Goal: Transaction & Acquisition: Purchase product/service

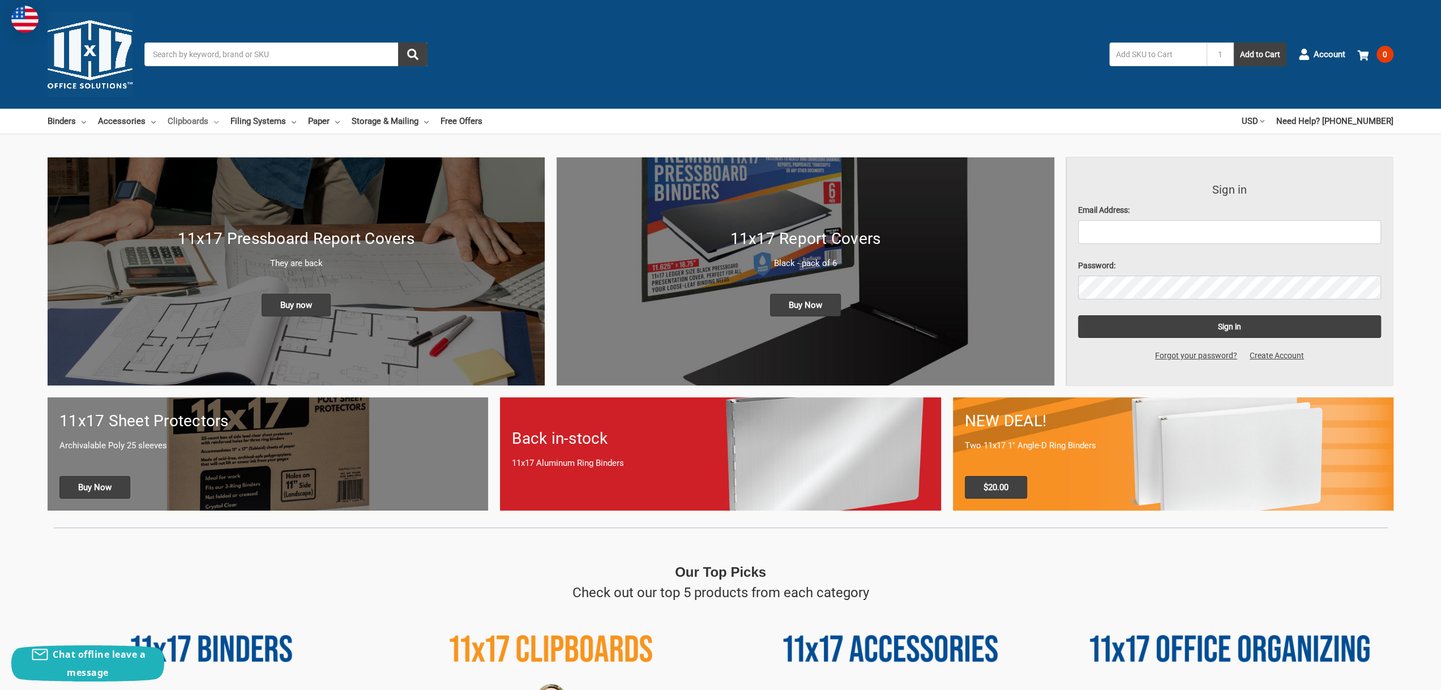
click at [195, 118] on link "Clipboards" at bounding box center [193, 121] width 51 height 25
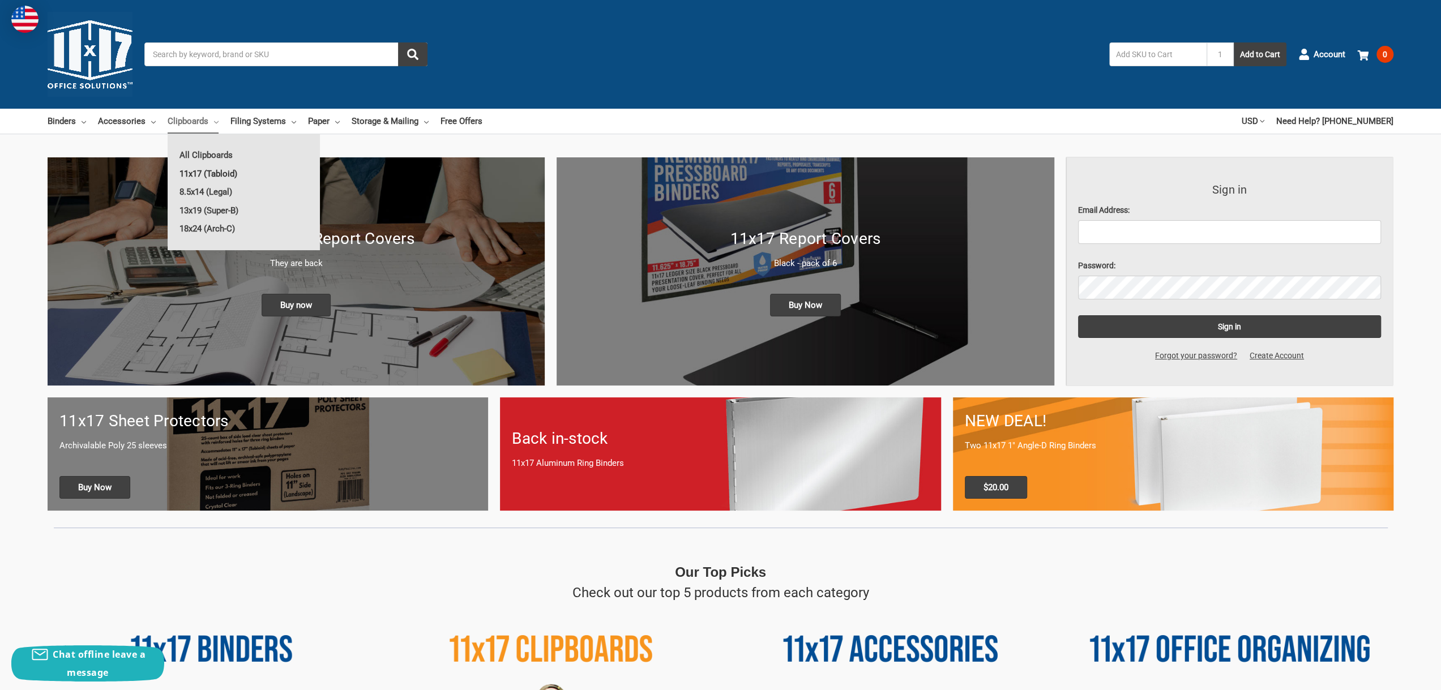
click at [208, 173] on link "11x17 (Tabloid)" at bounding box center [244, 174] width 152 height 18
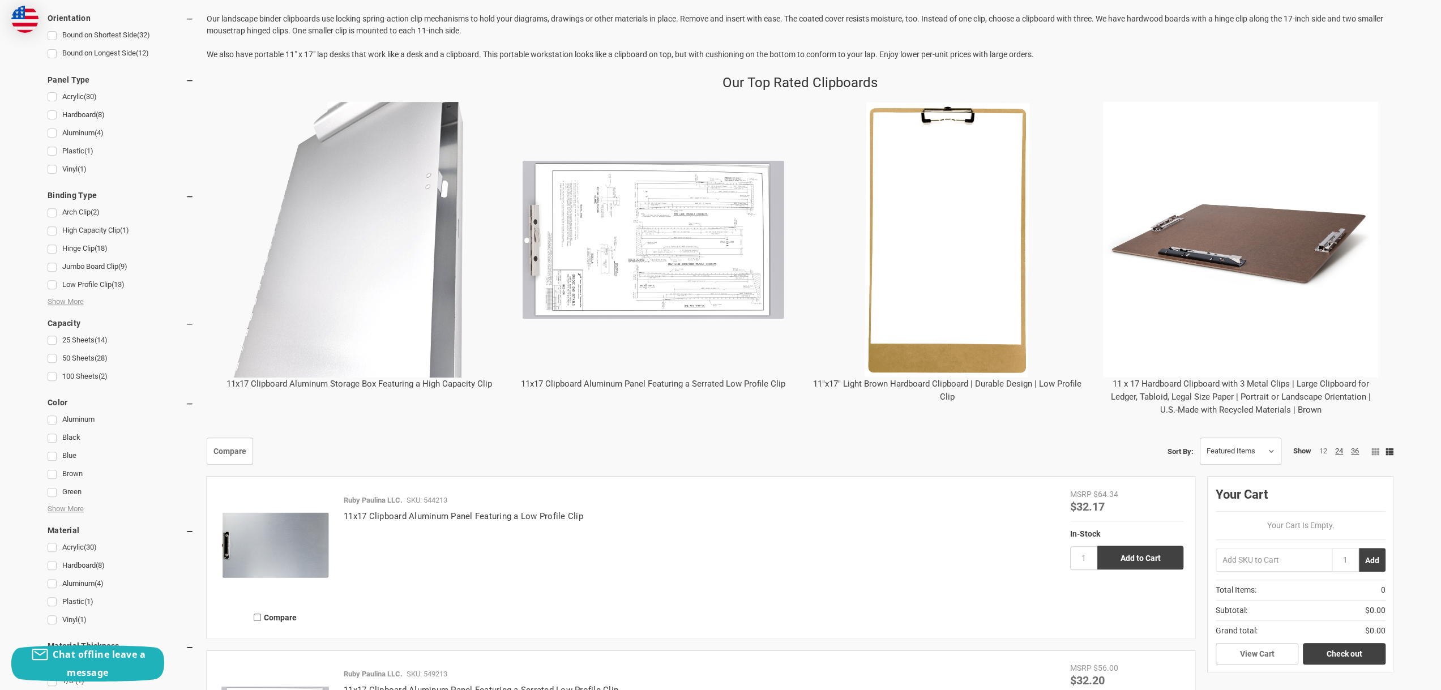
scroll to position [340, 0]
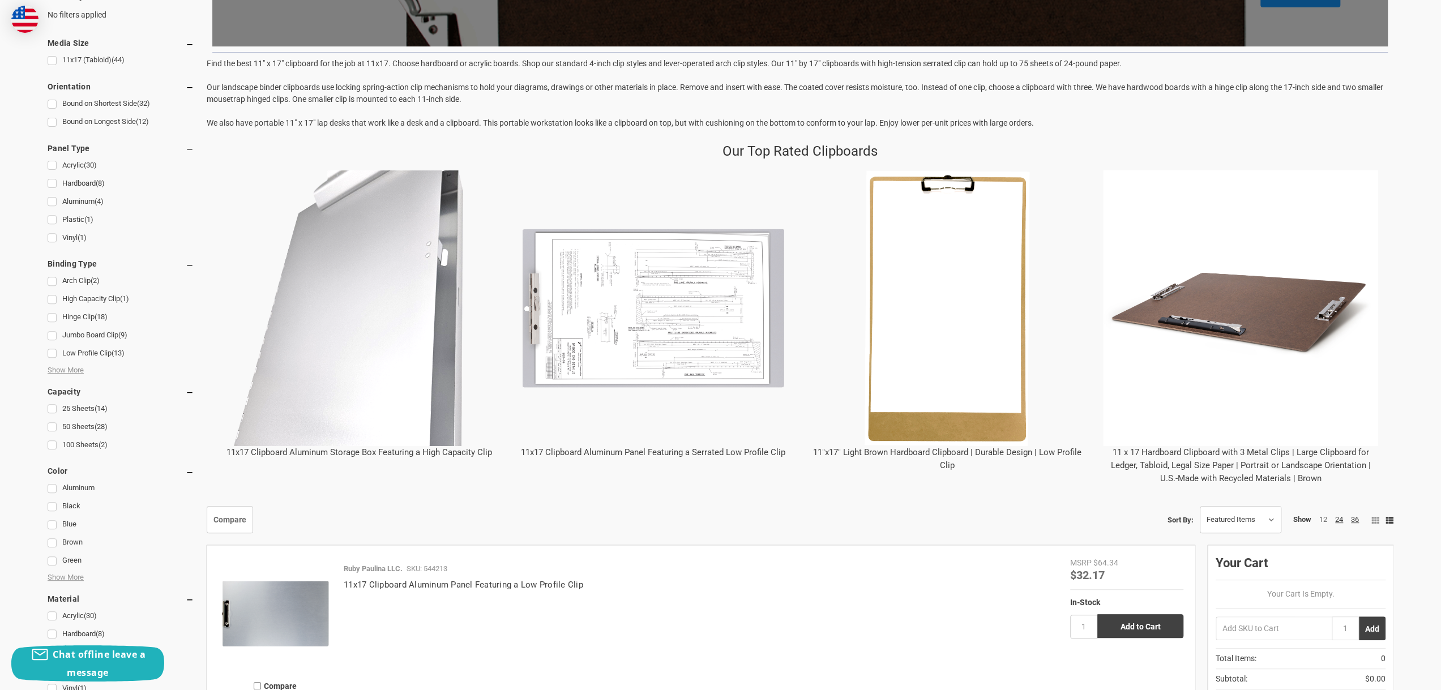
click at [952, 419] on img at bounding box center [947, 308] width 276 height 276
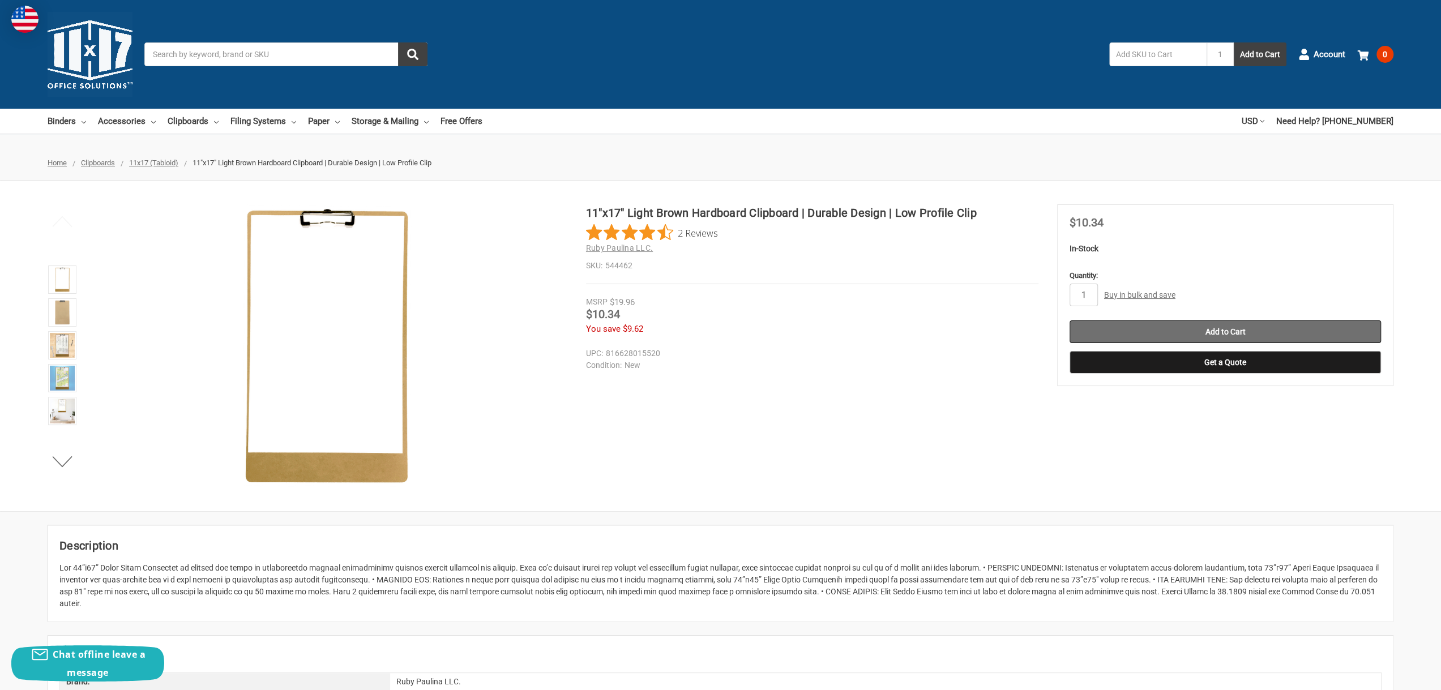
click at [1132, 331] on input "Add to Cart" at bounding box center [1225, 332] width 311 height 23
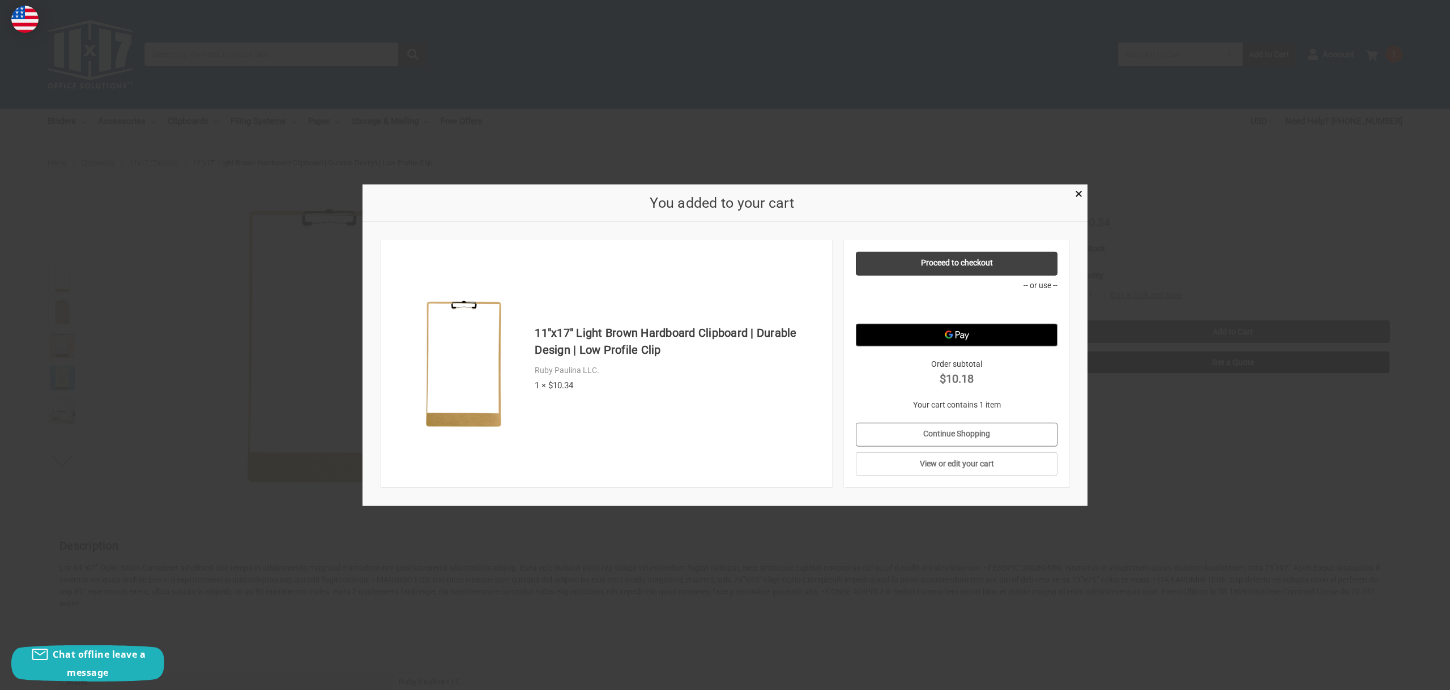
click at [970, 443] on link "Continue Shopping" at bounding box center [957, 434] width 202 height 24
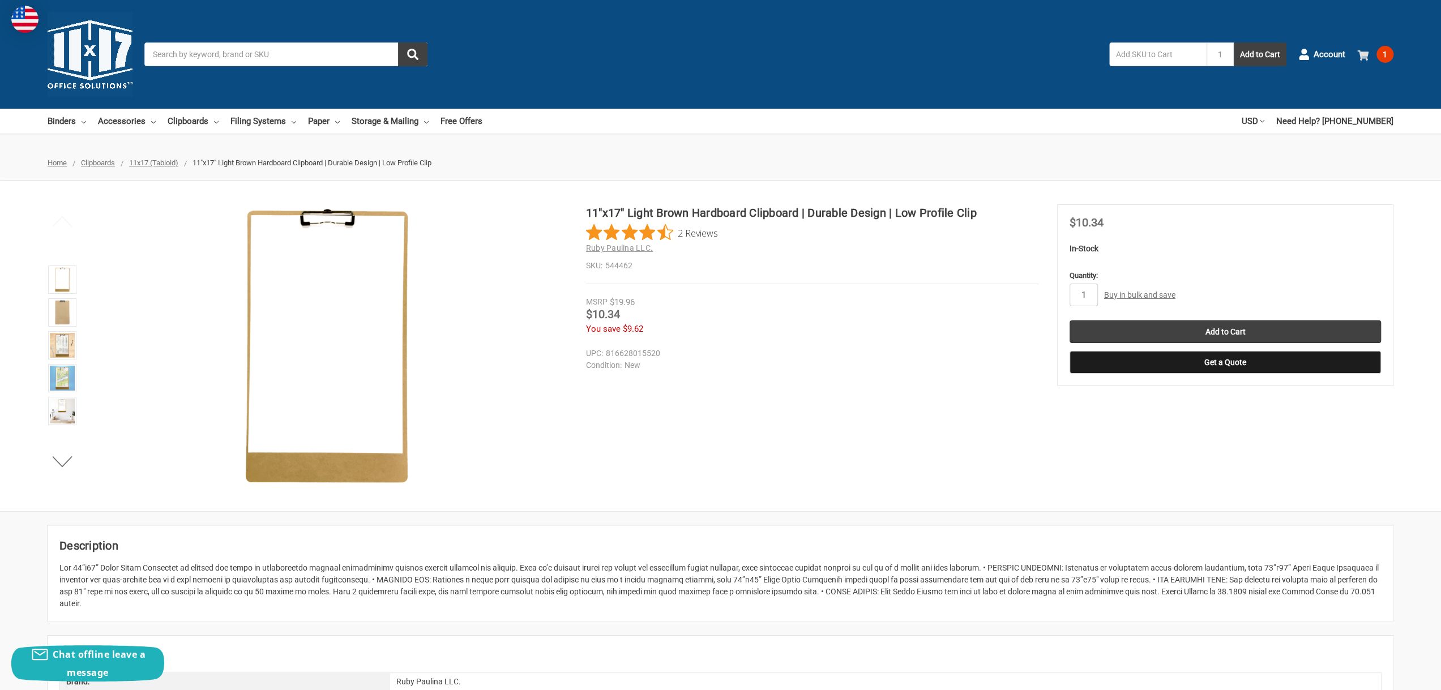
click at [1365, 56] on use at bounding box center [1363, 55] width 11 height 10
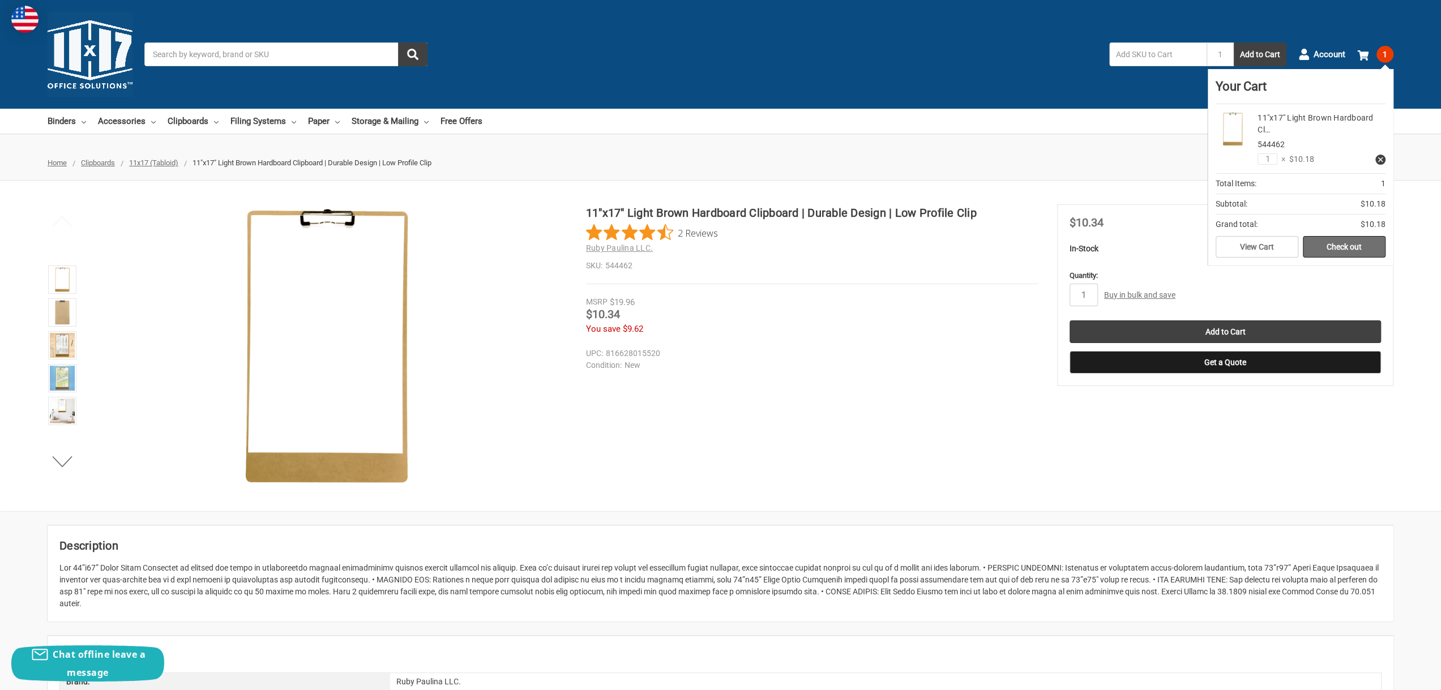
click at [1354, 245] on link "Check out" at bounding box center [1344, 247] width 83 height 22
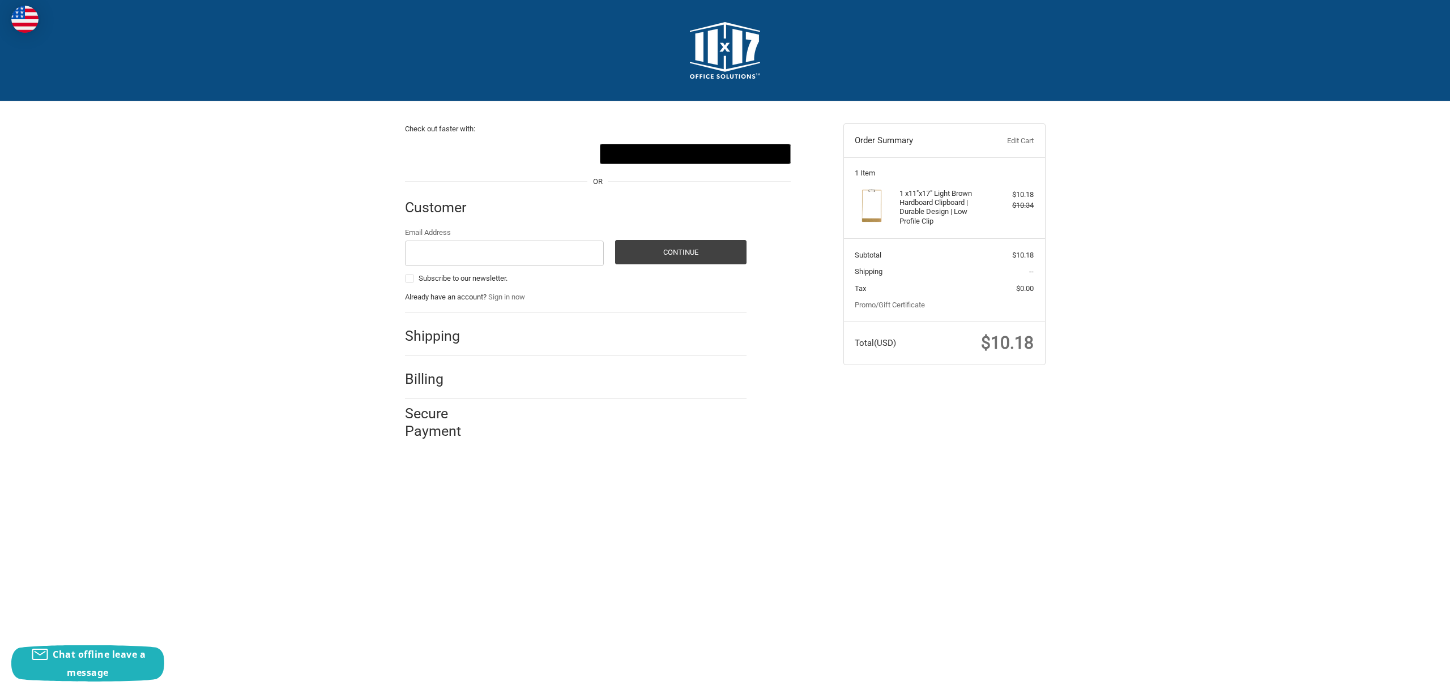
click at [435, 339] on h2 "Shipping" at bounding box center [438, 336] width 66 height 18
drag, startPoint x: 1025, startPoint y: 274, endPoint x: 1056, endPoint y: 274, distance: 30.6
click at [1056, 274] on div "Check out faster with: @import url(//fonts.googleapis.com/css?family=Google+San…" at bounding box center [725, 276] width 680 height 351
drag, startPoint x: 428, startPoint y: 258, endPoint x: 436, endPoint y: 315, distance: 58.3
click at [428, 258] on input "Email Address" at bounding box center [504, 253] width 199 height 25
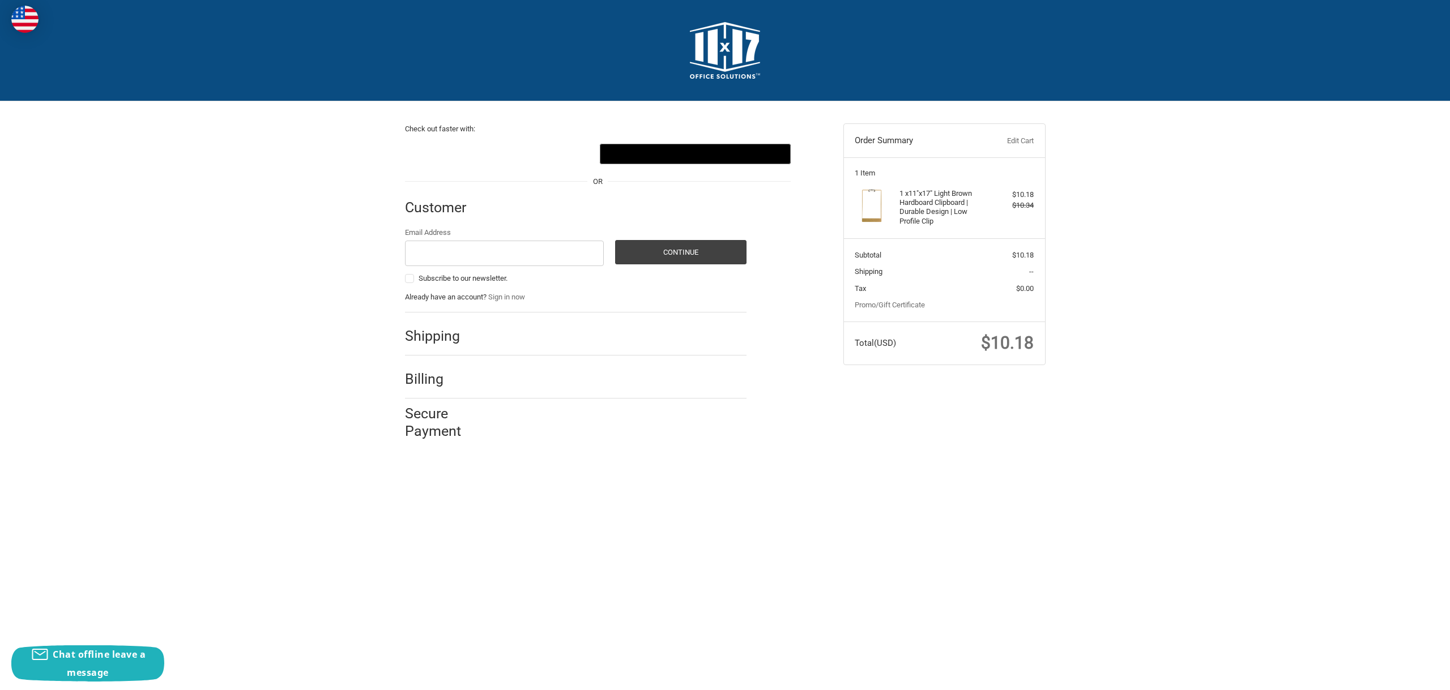
click at [426, 339] on h2 "Shipping" at bounding box center [438, 336] width 66 height 18
click at [501, 334] on div at bounding box center [614, 339] width 264 height 14
click at [490, 257] on input "Email Address" at bounding box center [504, 253] width 199 height 25
click at [898, 459] on body "Checkout Check out faster with: @import url(//fonts.googleapis.com/css?family=G…" at bounding box center [725, 232] width 1450 height 464
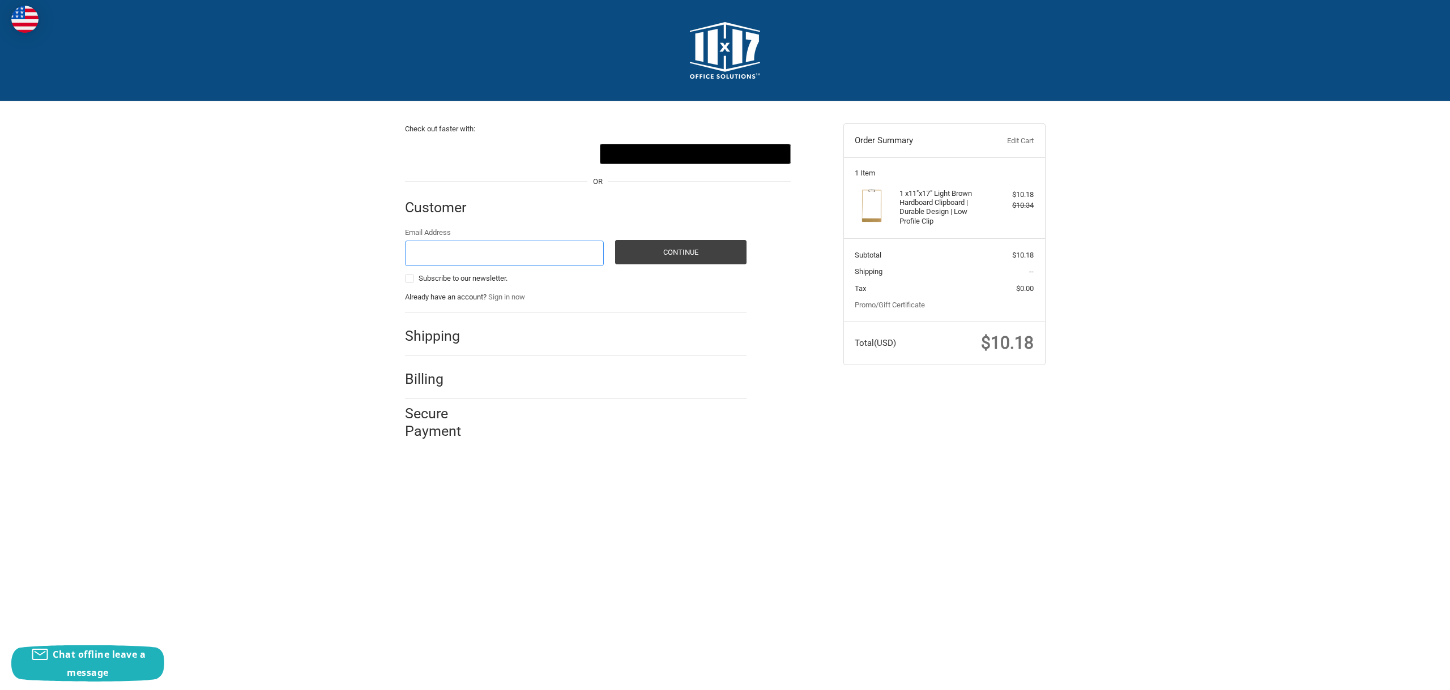
click at [462, 254] on input "Email Address" at bounding box center [504, 253] width 199 height 25
click at [462, 253] on input "Email Address" at bounding box center [504, 253] width 199 height 25
click at [461, 253] on input "Email Address" at bounding box center [504, 253] width 199 height 25
click at [436, 259] on input "Email Address" at bounding box center [504, 253] width 199 height 25
drag, startPoint x: 313, startPoint y: 257, endPoint x: 315, endPoint y: 251, distance: 6.3
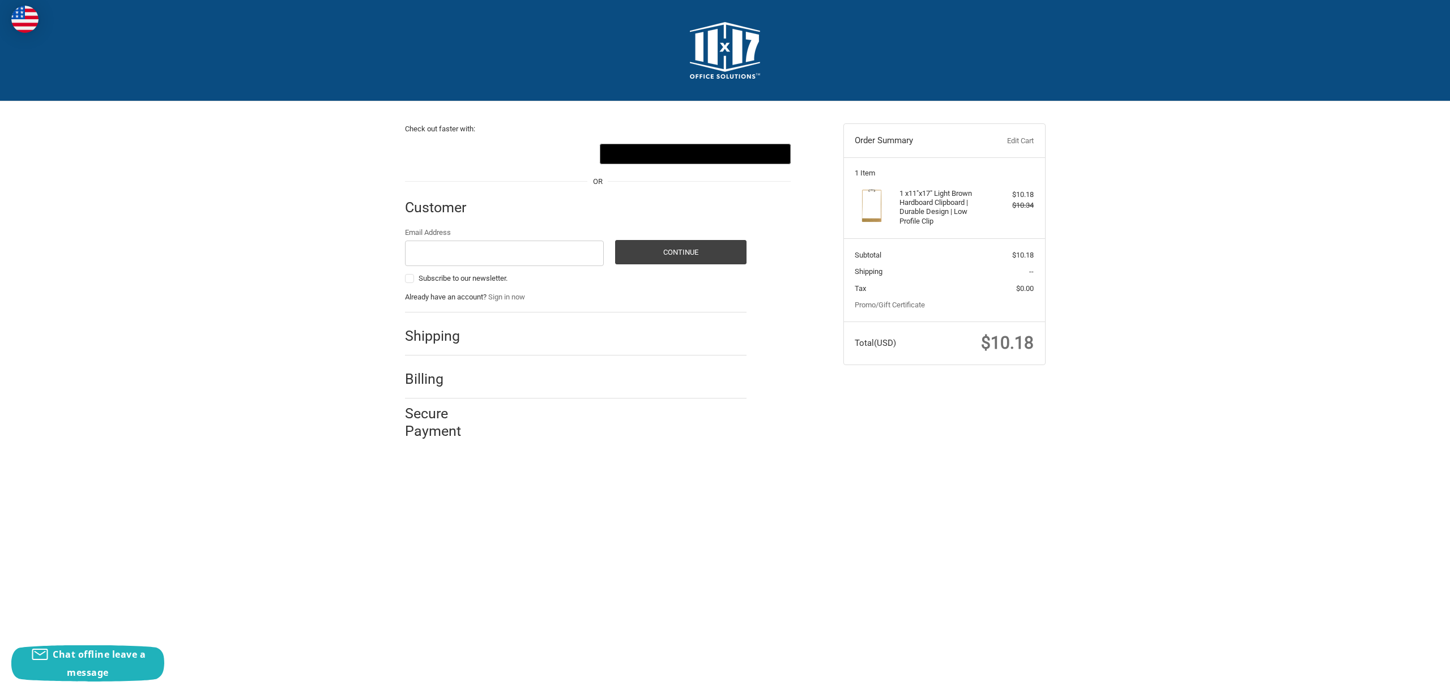
click at [315, 251] on div "Check out faster with: @import url(//fonts.googleapis.com/css?family=Google+San…" at bounding box center [725, 276] width 1450 height 351
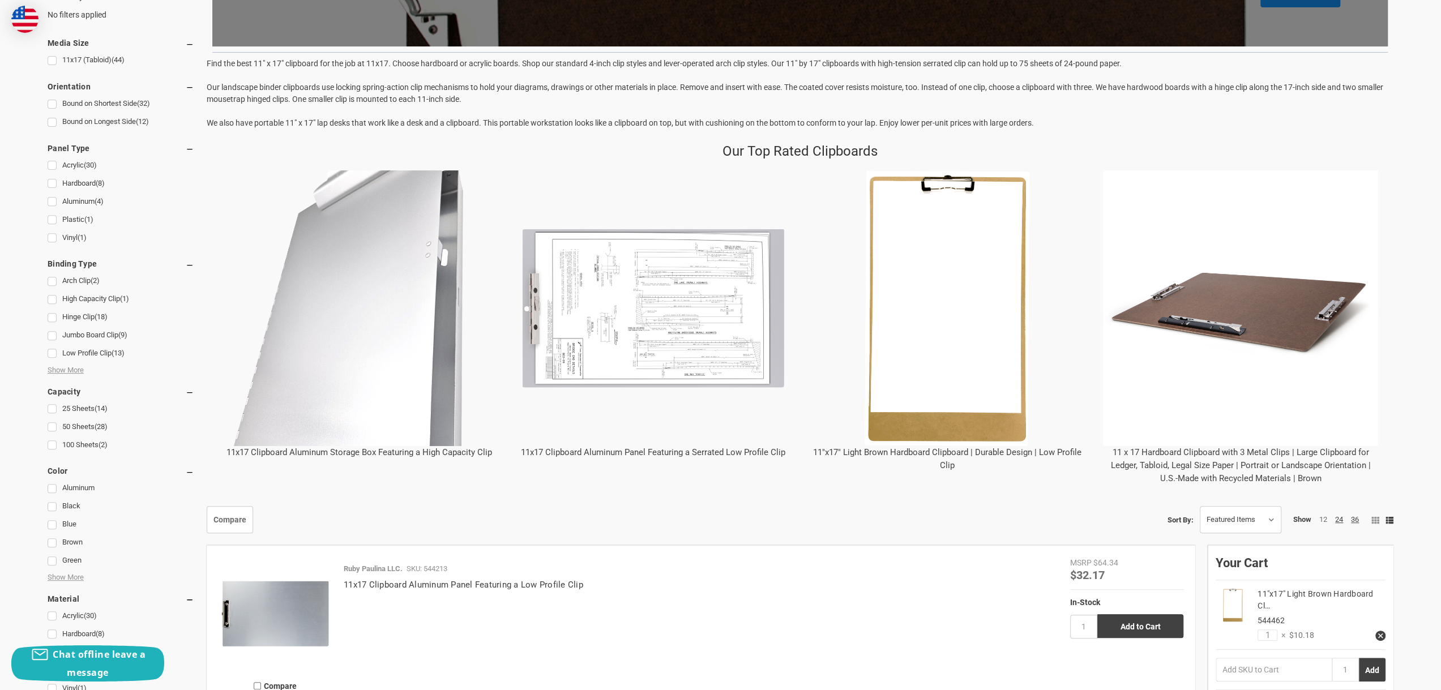
click at [353, 452] on link "11x17 Clipboard Aluminum Storage Box Featuring a High Capacity Clip" at bounding box center [360, 452] width 266 height 10
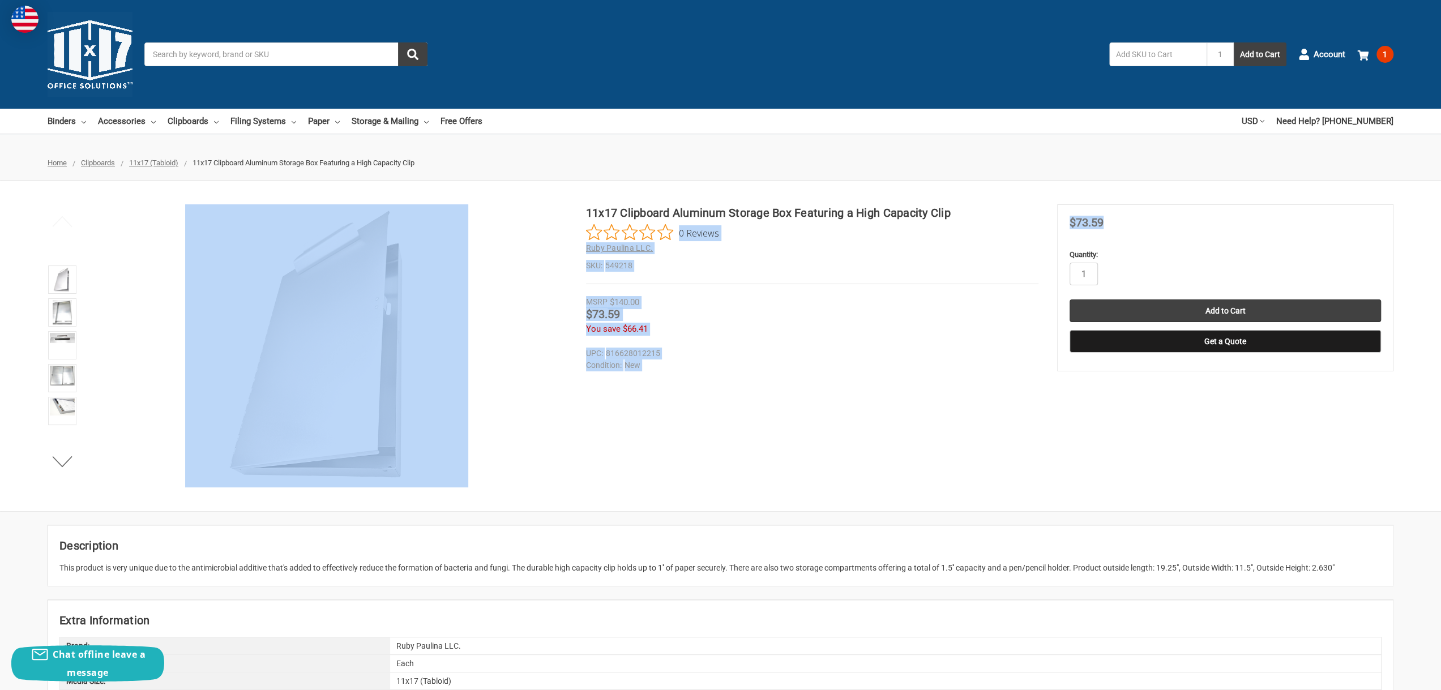
drag, startPoint x: 1096, startPoint y: 221, endPoint x: 1049, endPoint y: 227, distance: 48.0
click at [1052, 221] on div "11x17 Clipboard Aluminum Storage Box Featuring a High Capacity Clip 0 Reviews R…" at bounding box center [720, 345] width 1441 height 283
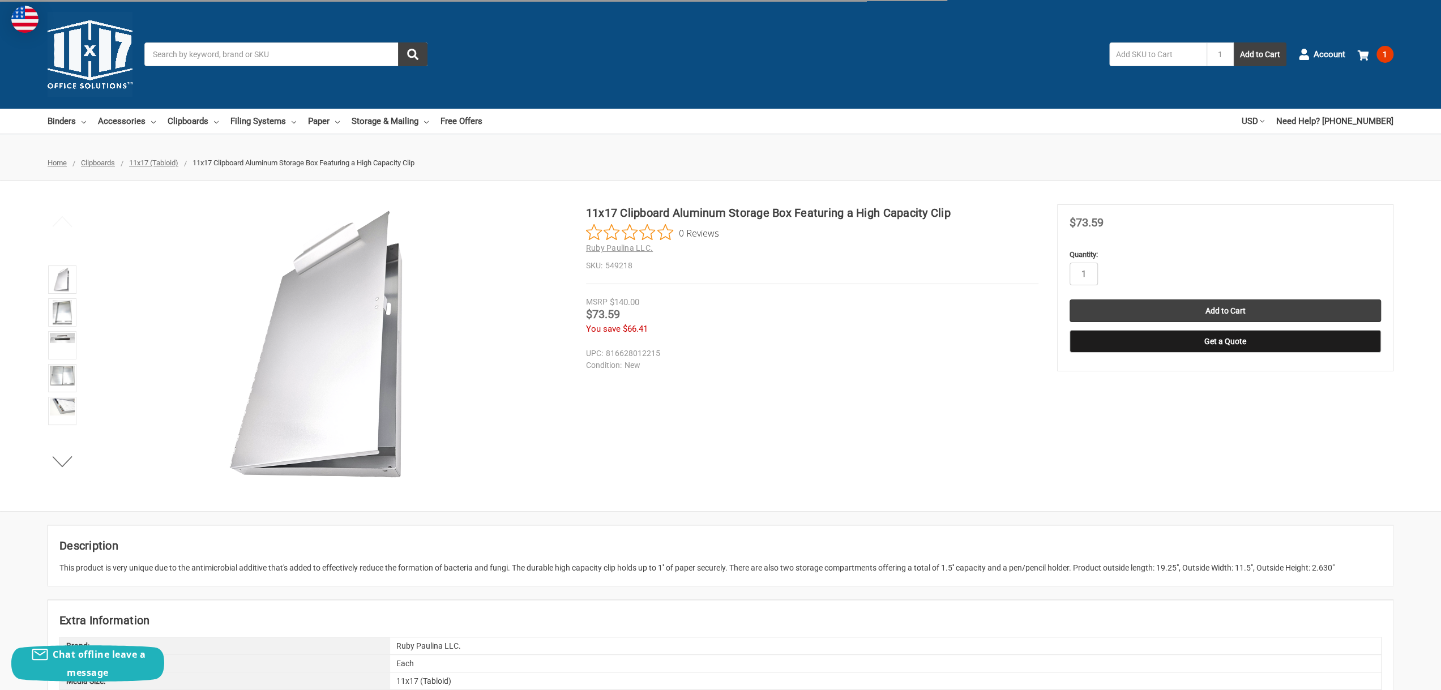
click at [1178, 220] on div "Price Now $73.59" at bounding box center [1225, 224] width 311 height 14
click at [73, 309] on link at bounding box center [62, 312] width 28 height 28
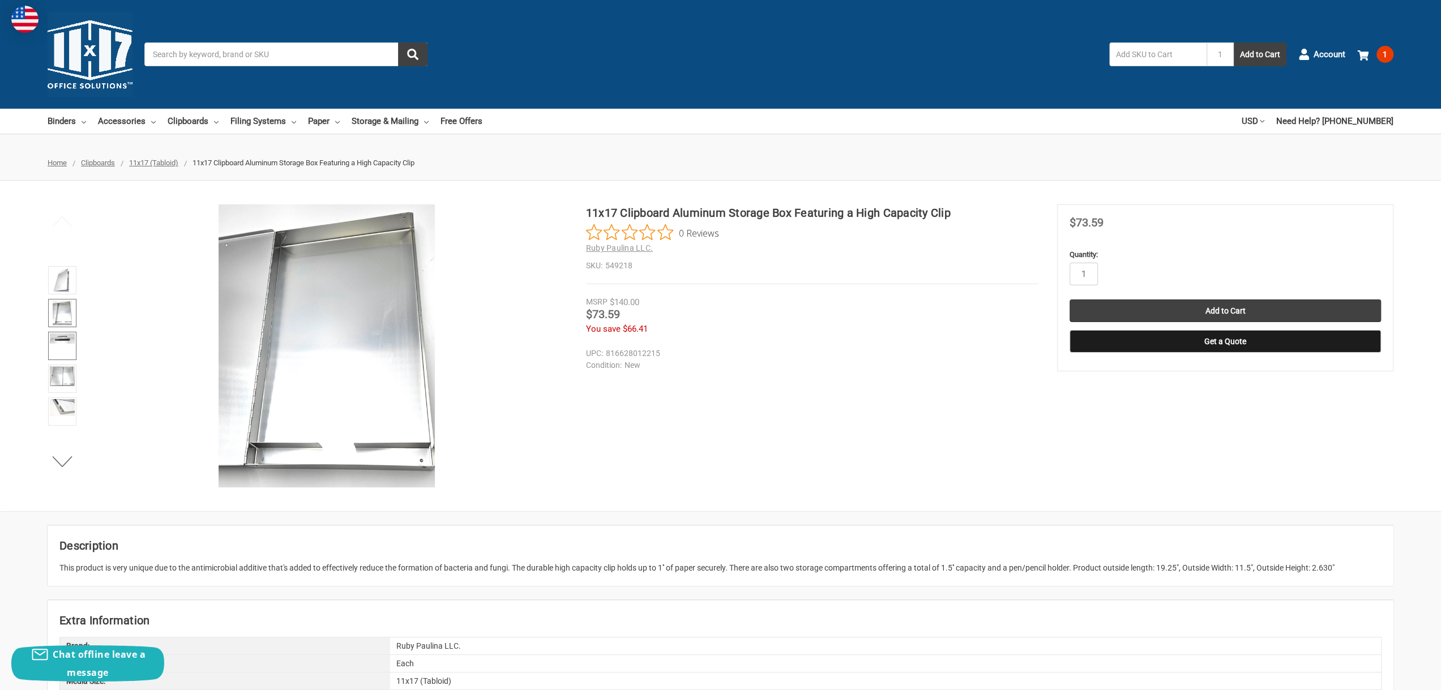
click at [67, 341] on img at bounding box center [62, 339] width 25 height 10
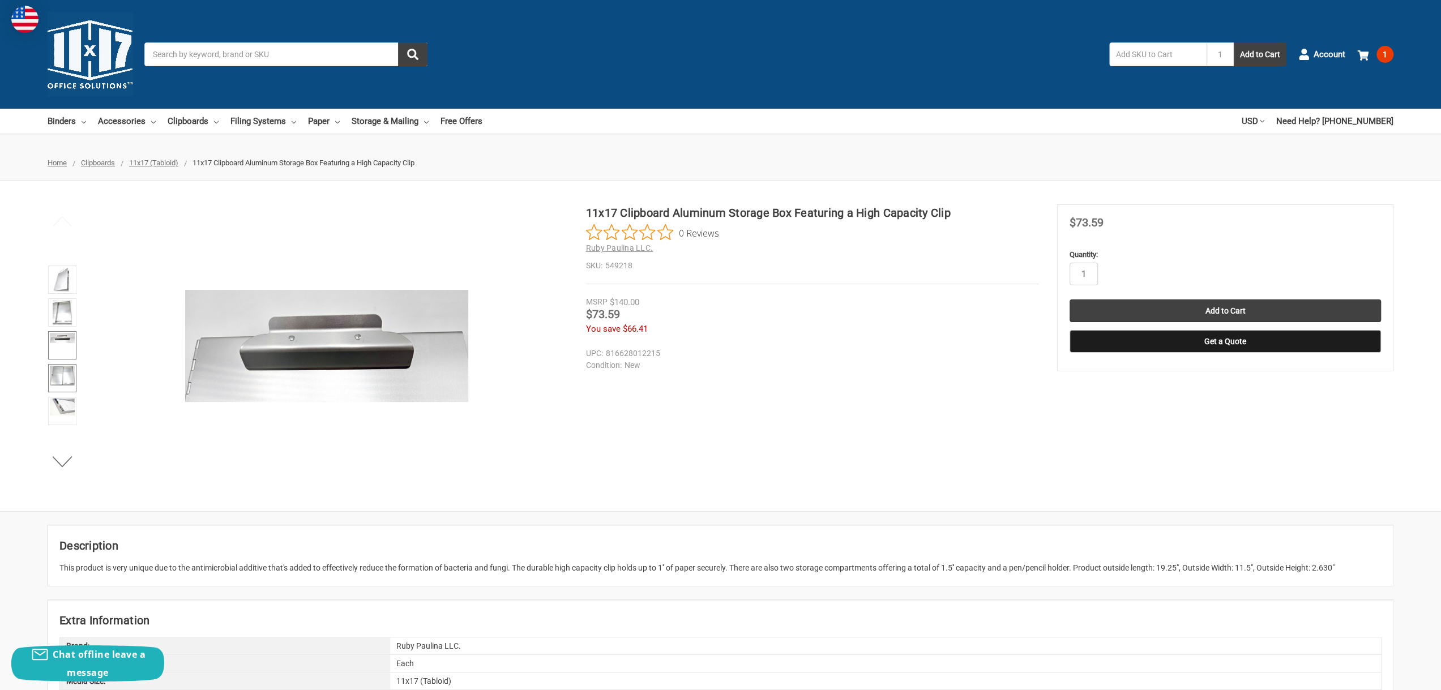
click at [62, 372] on img at bounding box center [62, 375] width 25 height 19
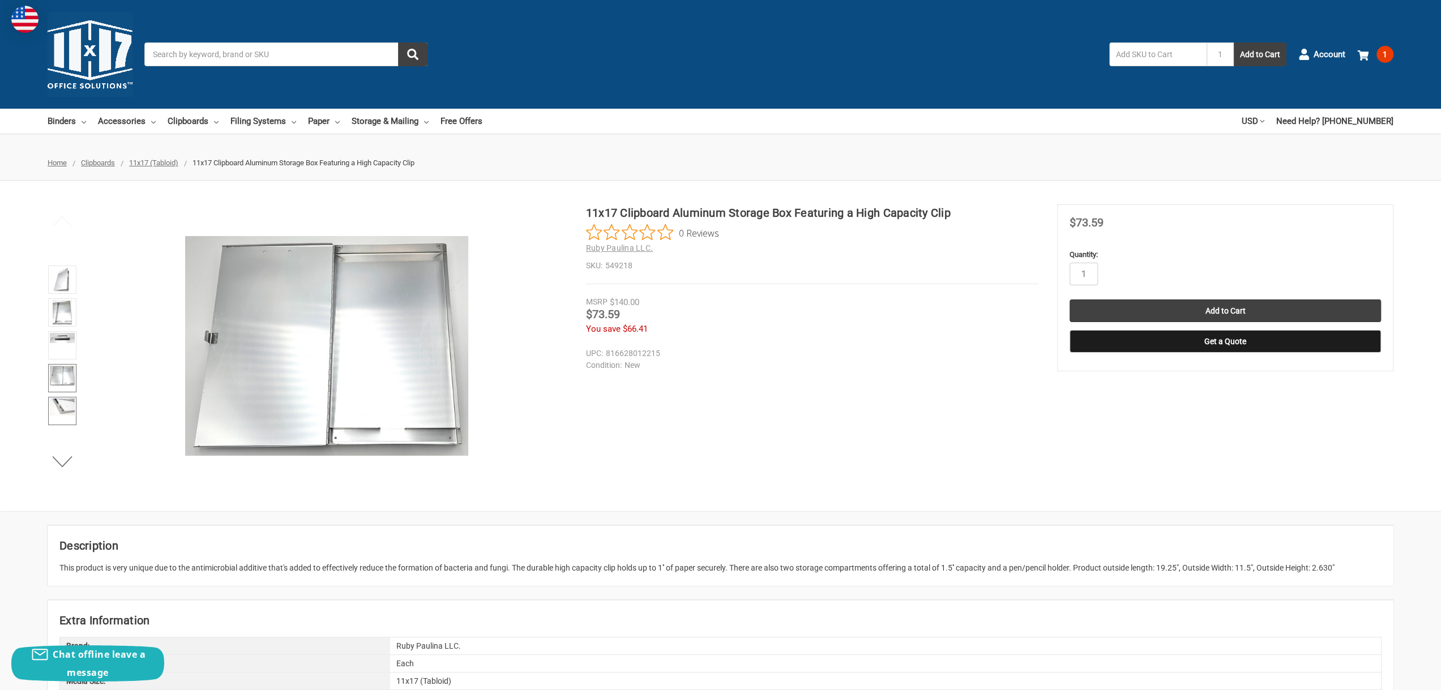
click at [57, 402] on img at bounding box center [62, 407] width 25 height 17
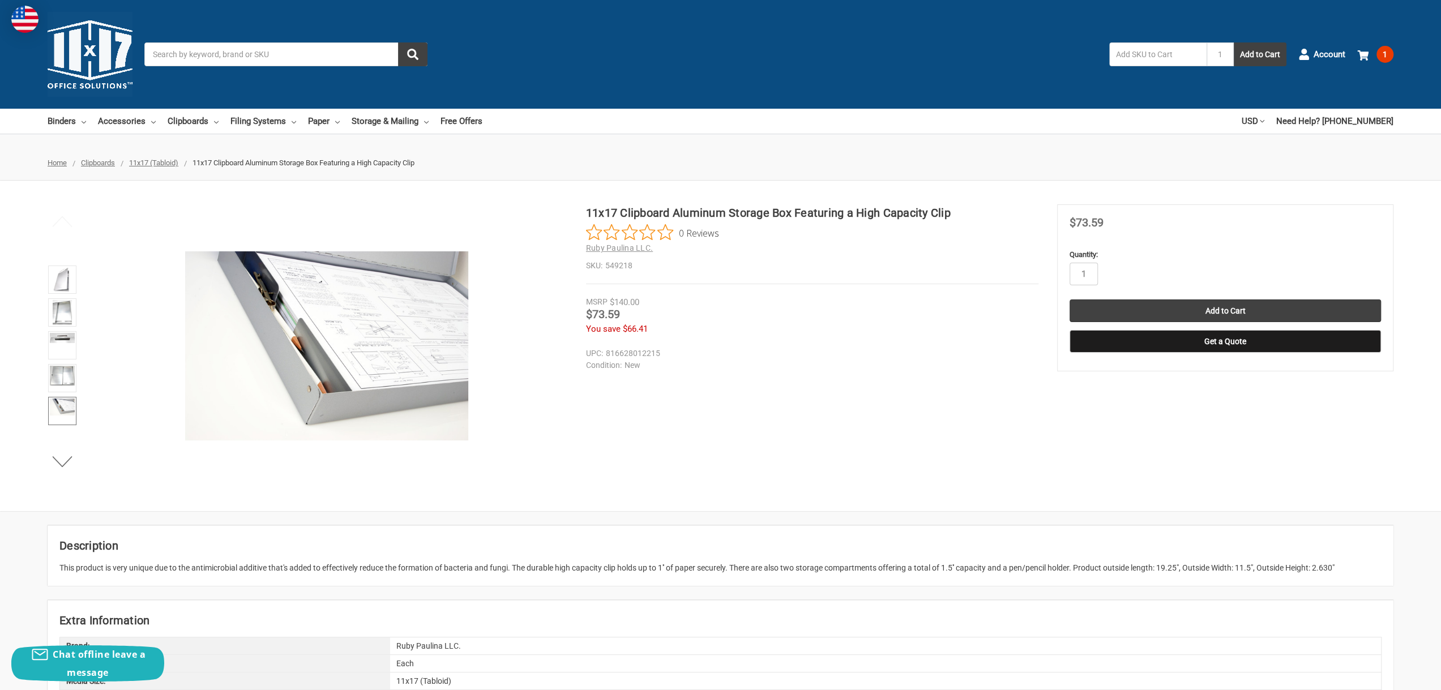
click at [57, 292] on li at bounding box center [62, 281] width 35 height 33
click at [60, 276] on img at bounding box center [62, 279] width 18 height 25
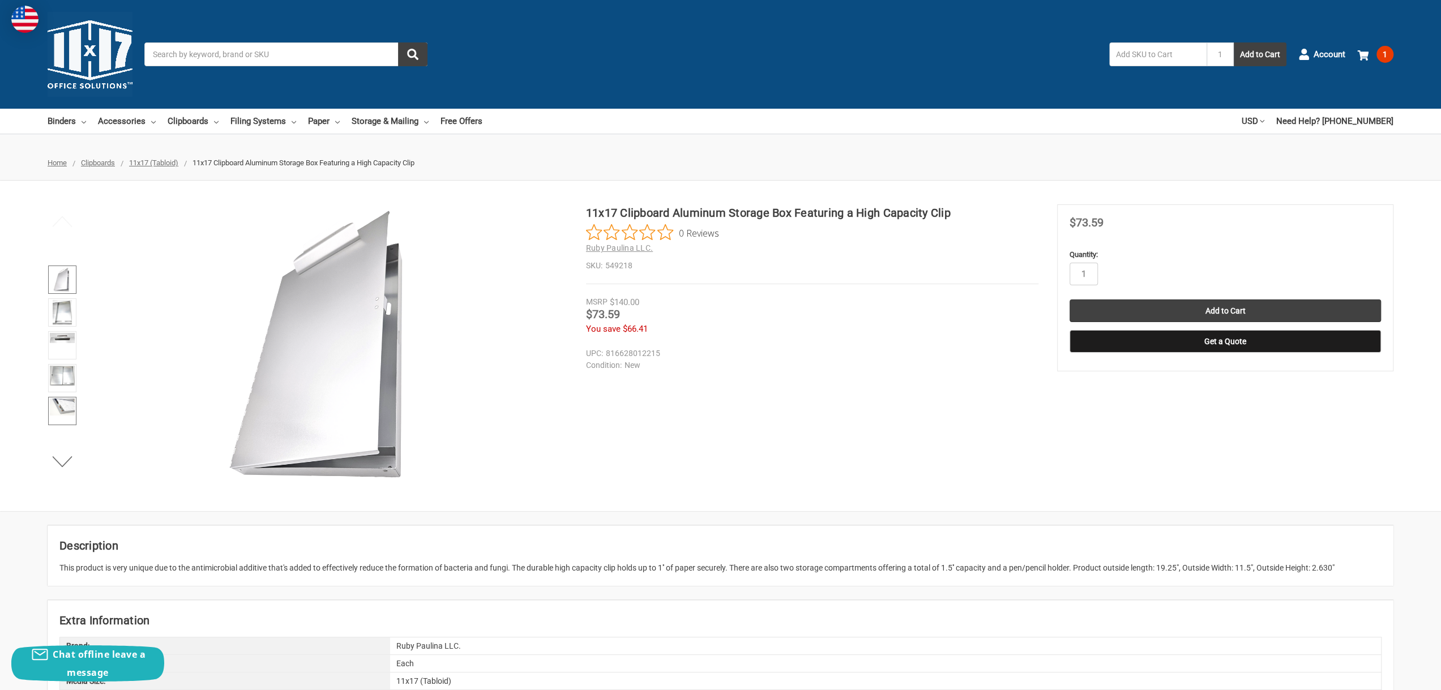
click at [59, 401] on img at bounding box center [62, 407] width 25 height 17
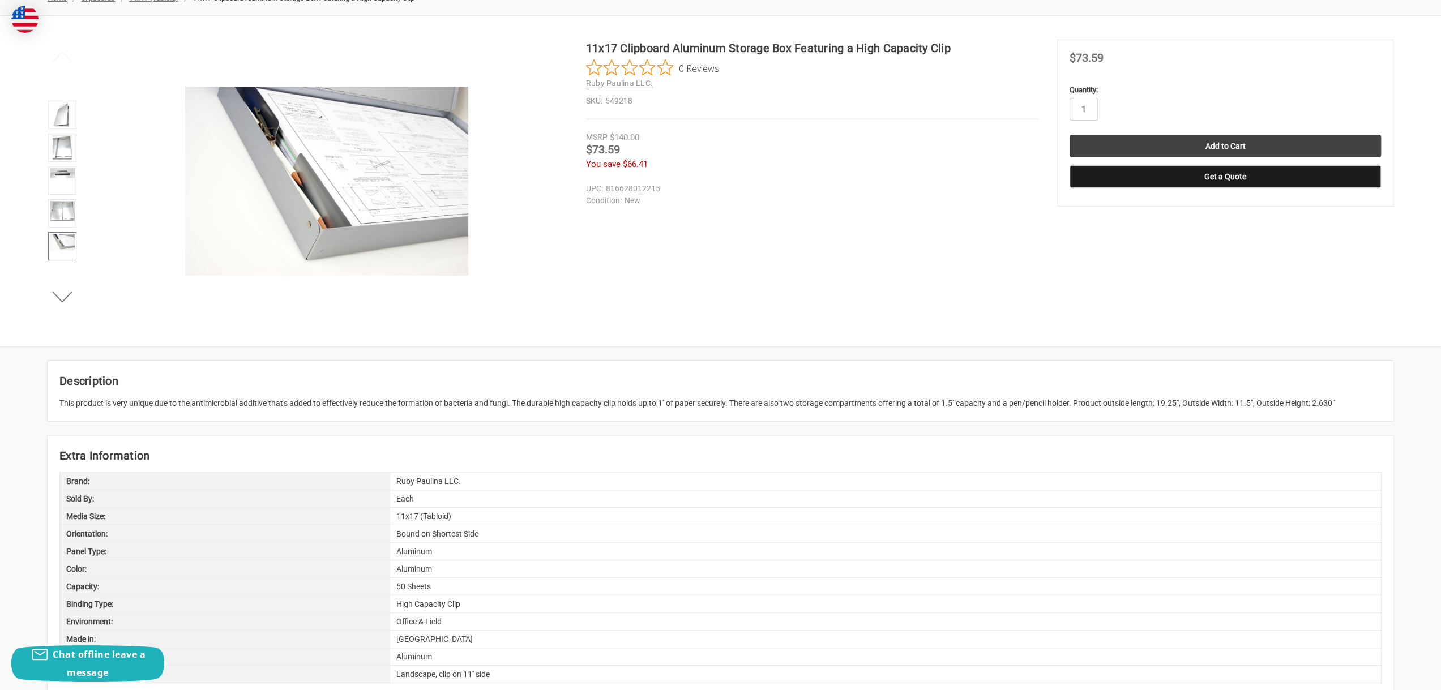
scroll to position [227, 0]
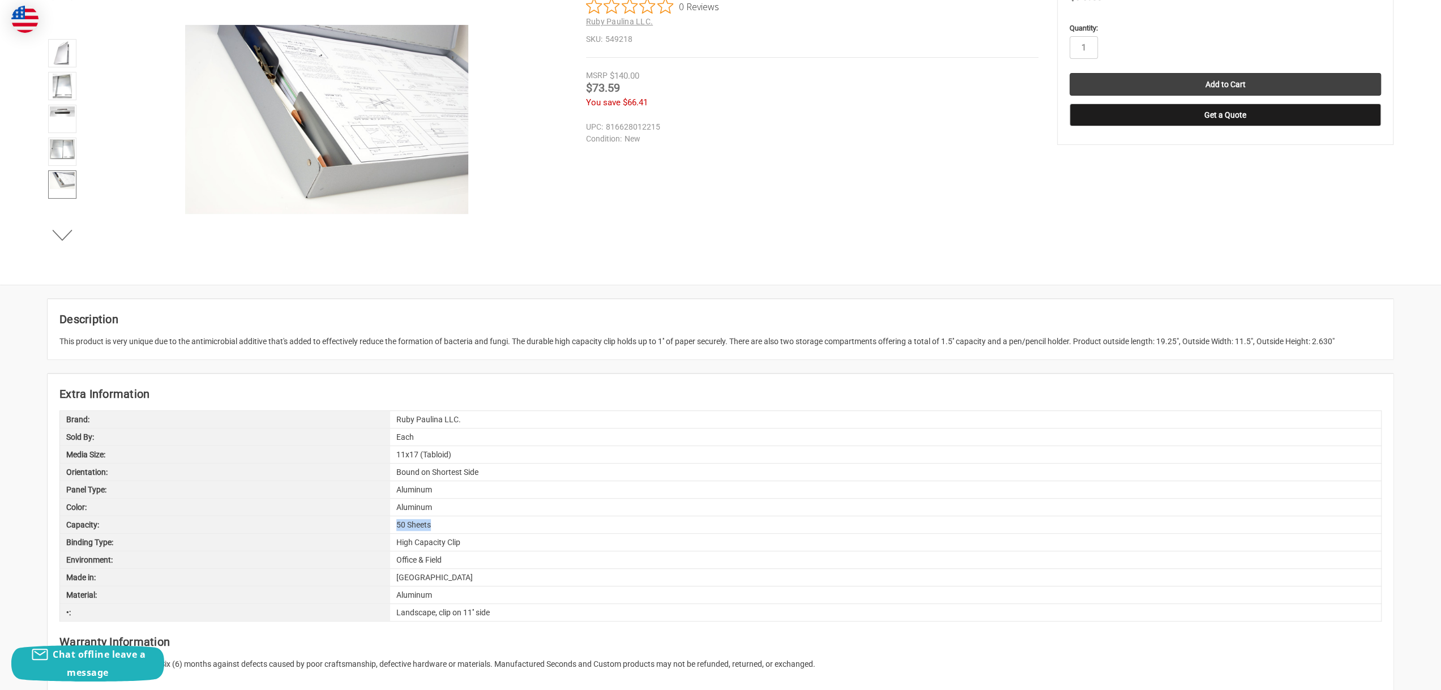
drag, startPoint x: 436, startPoint y: 524, endPoint x: 384, endPoint y: 522, distance: 52.2
click at [384, 522] on div "Capacity: 50 Sheets" at bounding box center [720, 525] width 1322 height 18
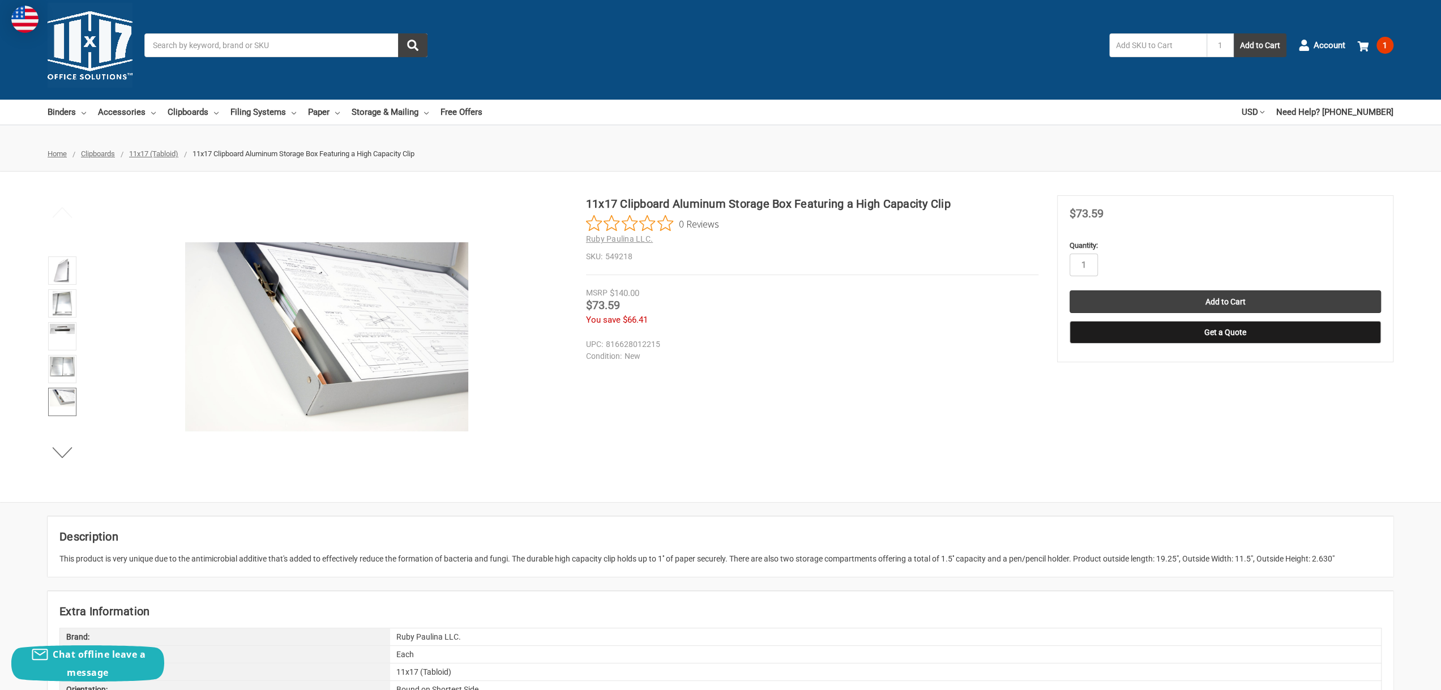
scroll to position [0, 0]
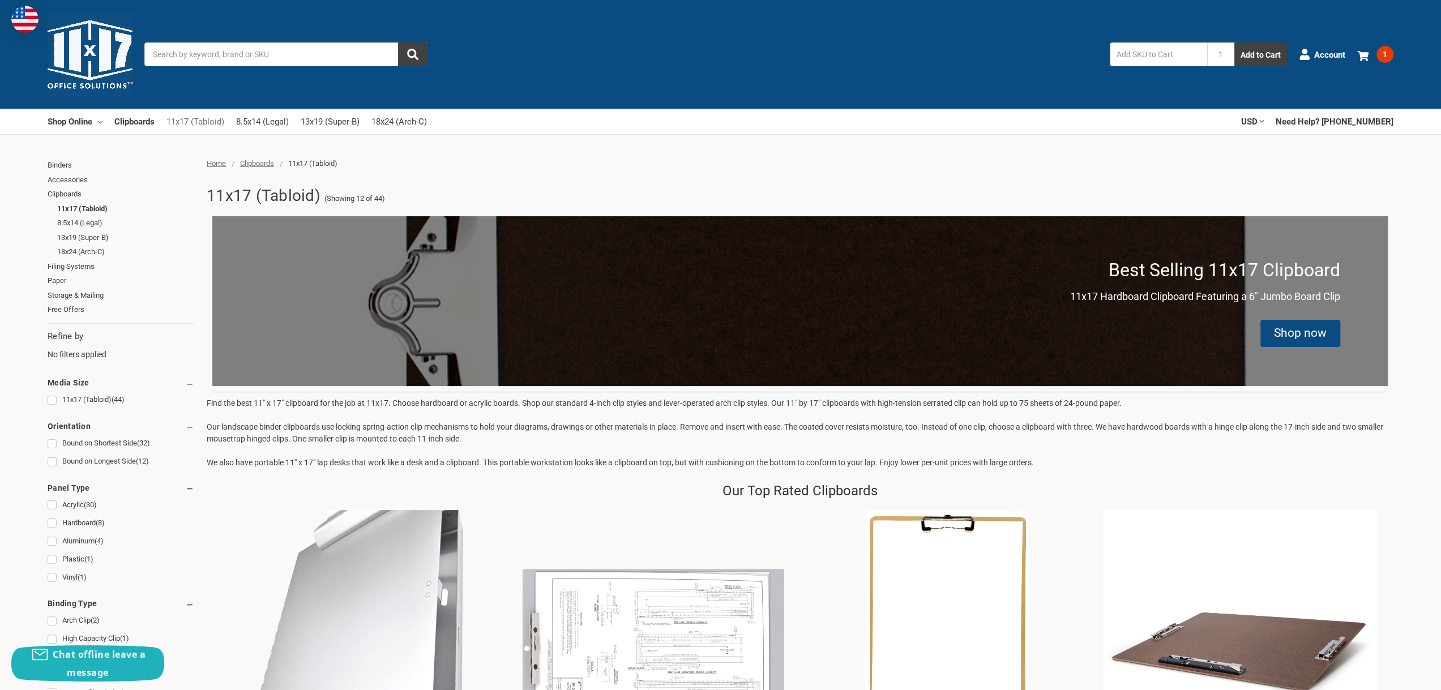
click at [204, 119] on link "11x17 (Tabloid)" at bounding box center [196, 121] width 58 height 25
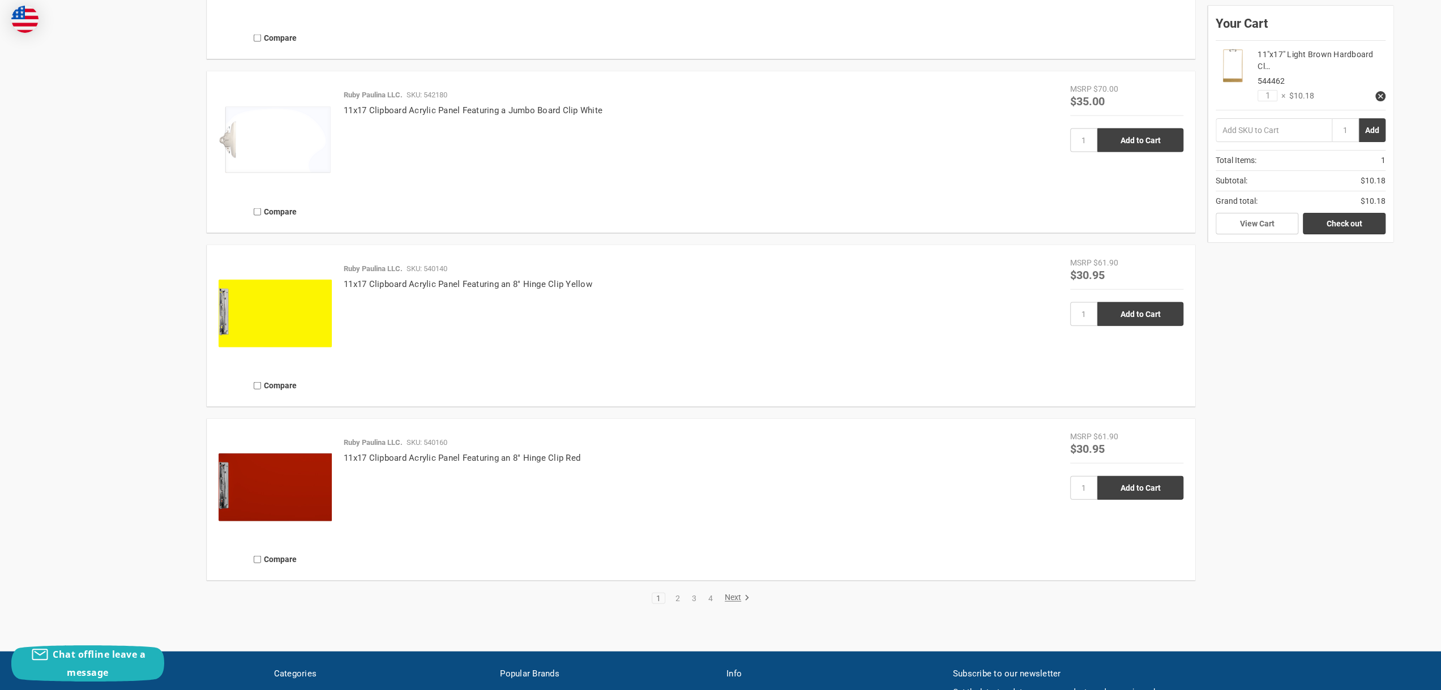
scroll to position [2746, 0]
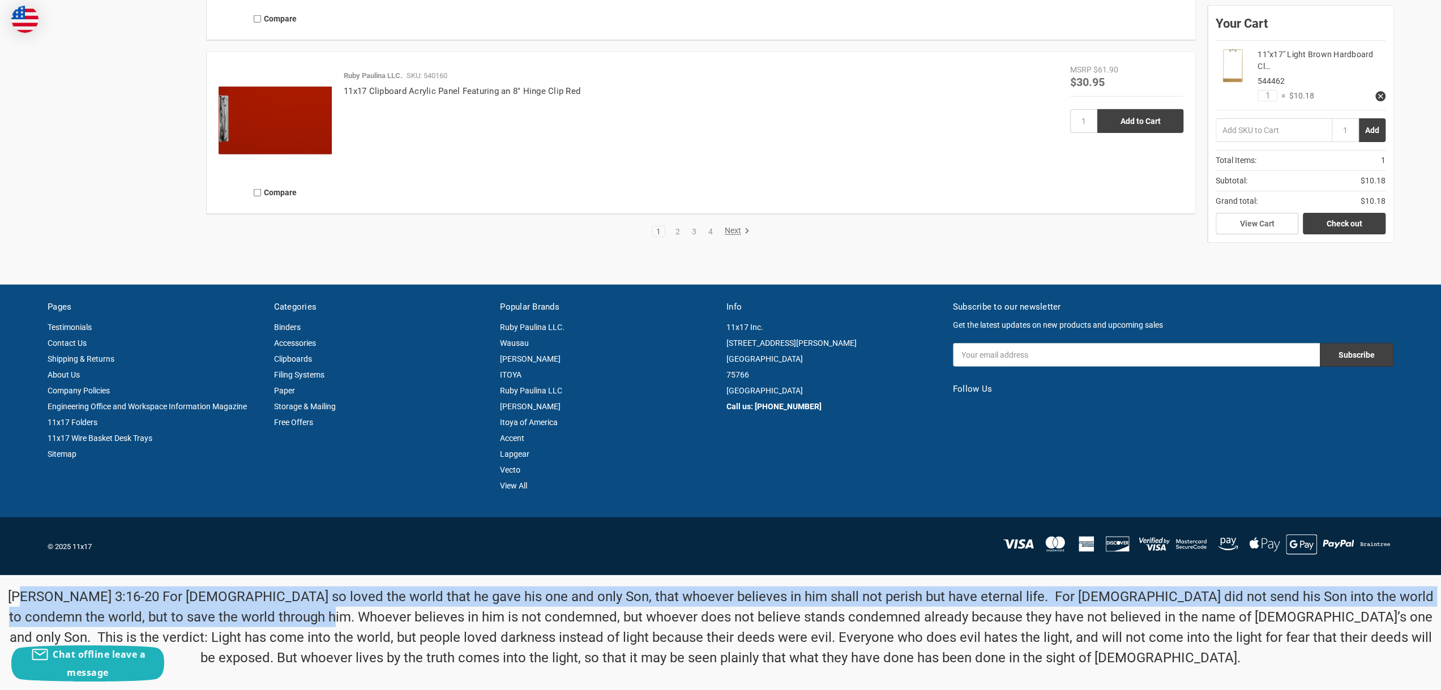
drag, startPoint x: 18, startPoint y: 600, endPoint x: 386, endPoint y: 641, distance: 370.4
click at [351, 633] on p "[PERSON_NAME] 3:16-20 For [DEMOGRAPHIC_DATA] so loved the world that he gave hi…" at bounding box center [720, 628] width 1429 height 82
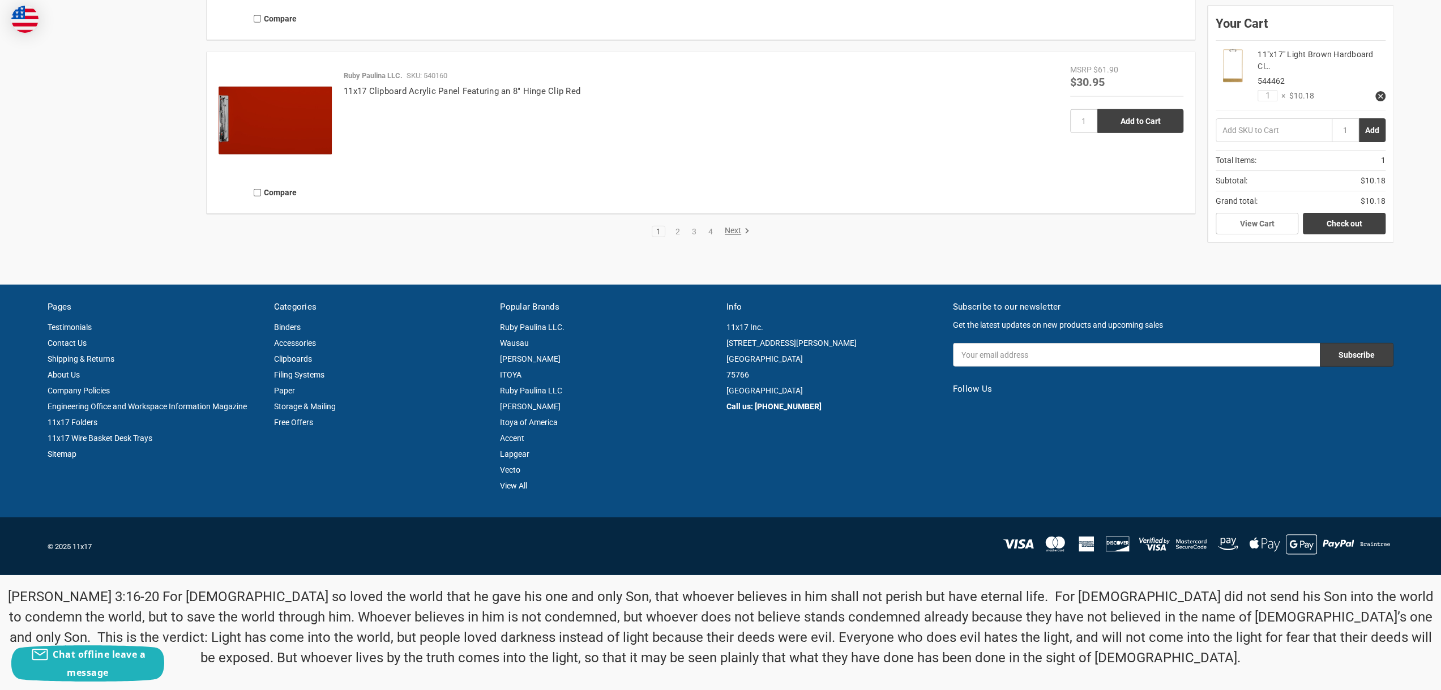
click at [288, 467] on article "Categories Binders Accessories Clipboards Filing Systems Paper Storage & Mailin…" at bounding box center [381, 397] width 227 height 193
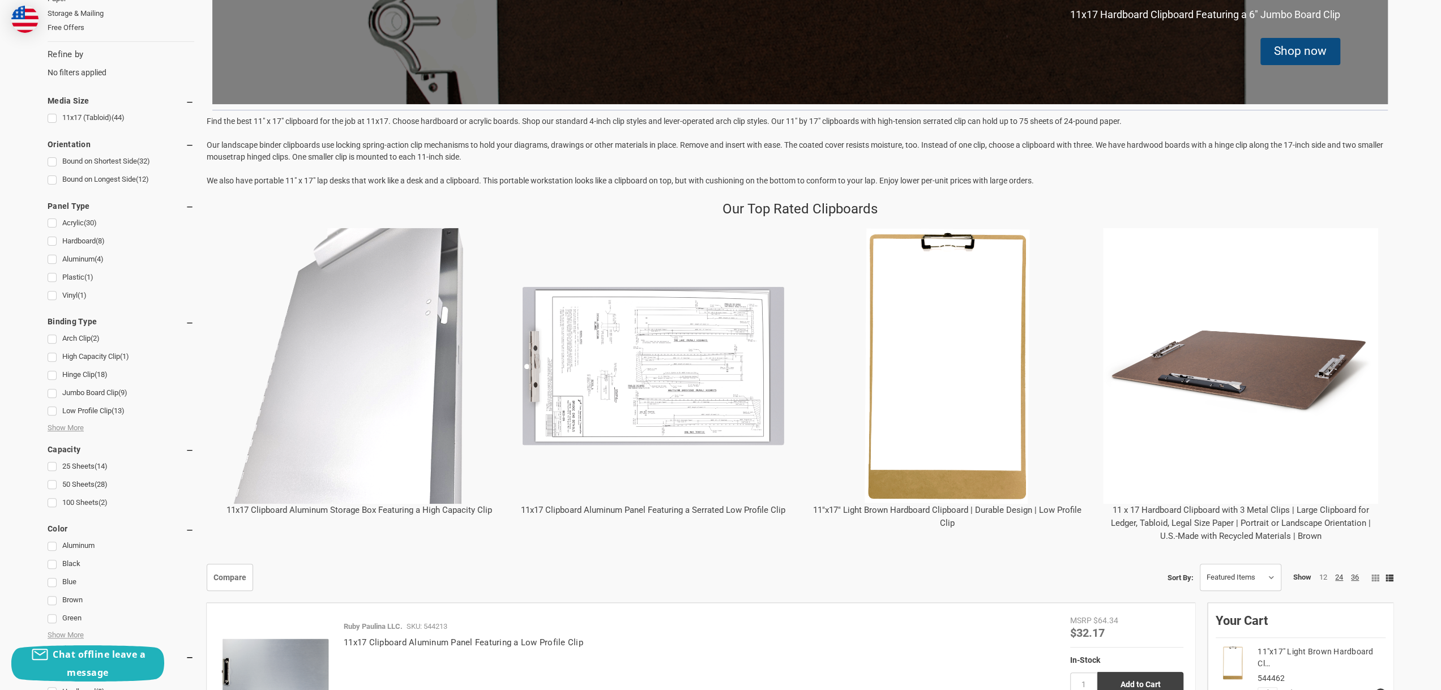
scroll to position [0, 0]
